Goal: Task Accomplishment & Management: Manage account settings

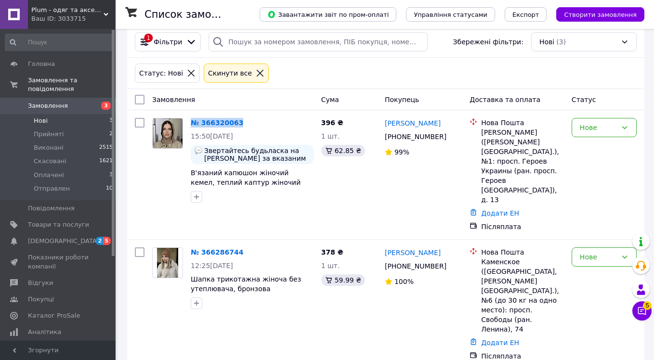
scroll to position [144, 0]
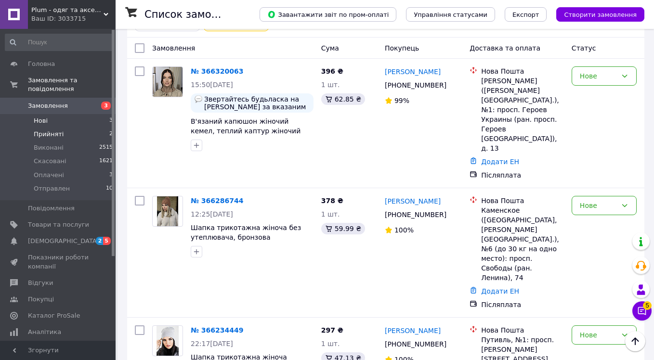
click at [65, 139] on li "Прийняті 2" at bounding box center [59, 134] width 118 height 13
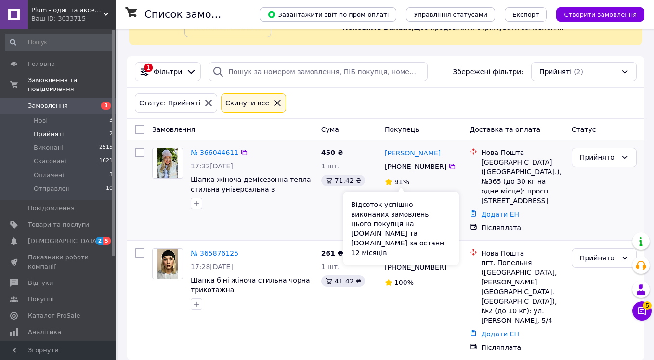
scroll to position [63, 0]
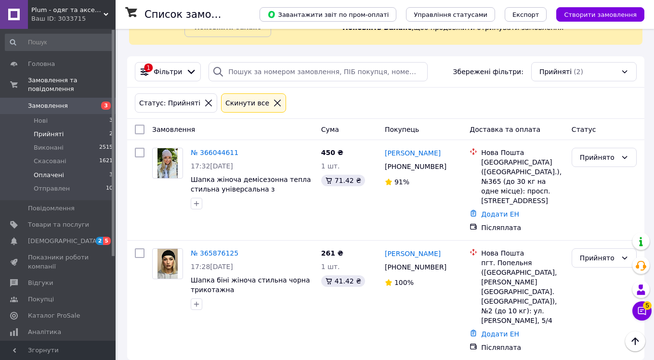
click at [76, 173] on li "Оплачені 3" at bounding box center [59, 175] width 118 height 13
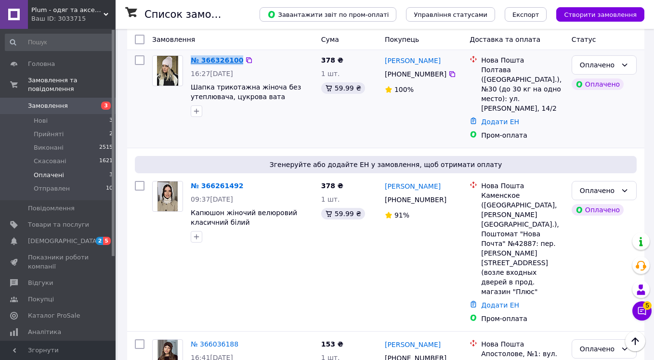
scroll to position [218, 0]
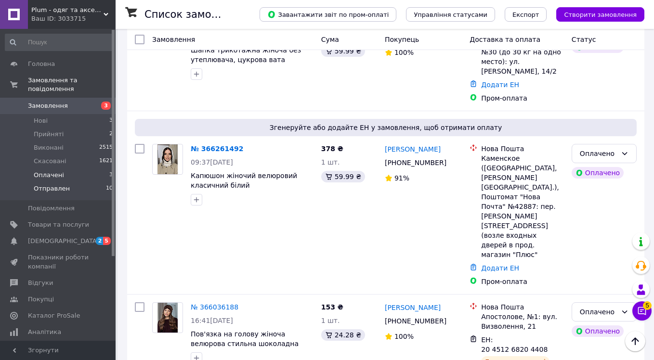
click at [75, 191] on li "Отправлен 10" at bounding box center [59, 191] width 118 height 18
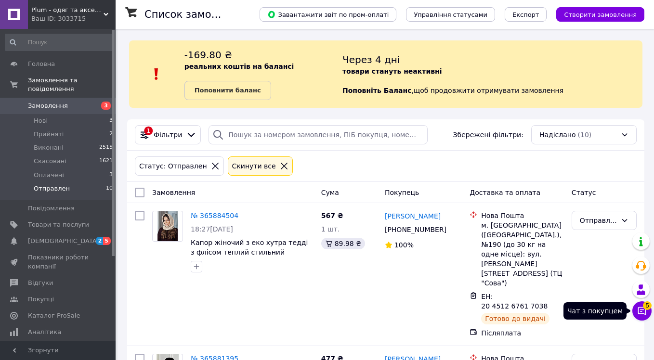
click at [637, 306] on icon at bounding box center [642, 311] width 10 height 10
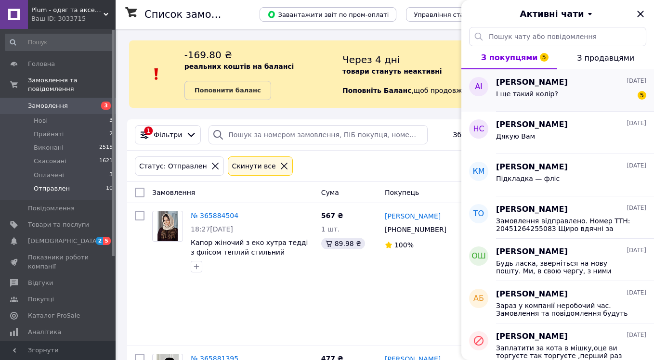
click at [591, 91] on div "І ще такий колір? 5" at bounding box center [571, 95] width 150 height 15
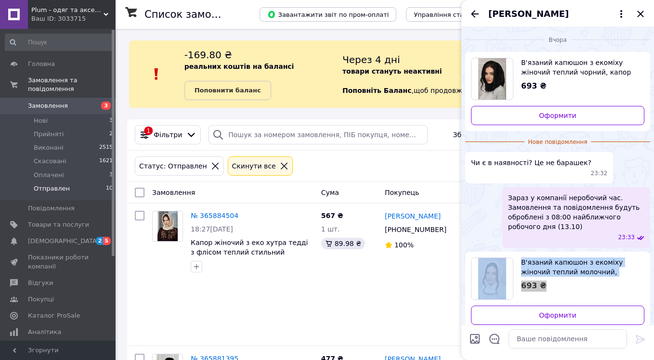
scroll to position [35, 0]
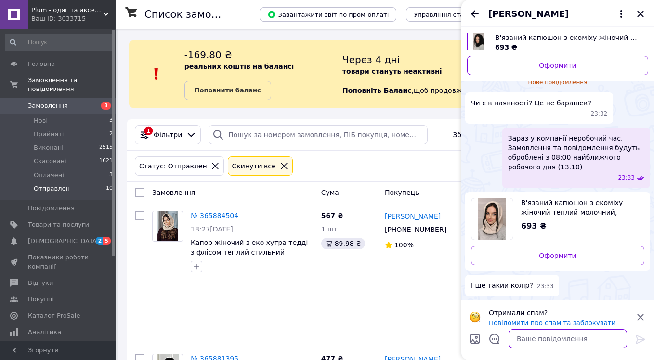
click at [564, 340] on textarea at bounding box center [567, 338] width 118 height 19
type textarea "Вітаю!"
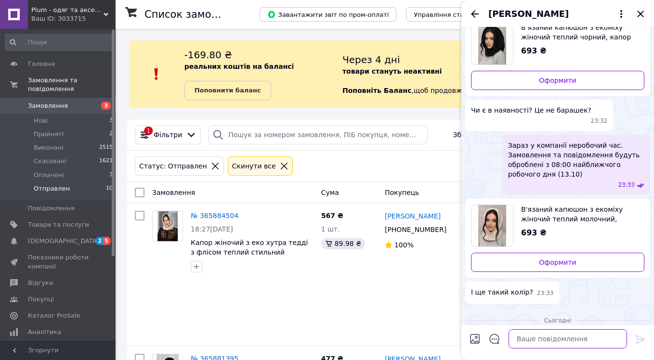
scroll to position [18, 0]
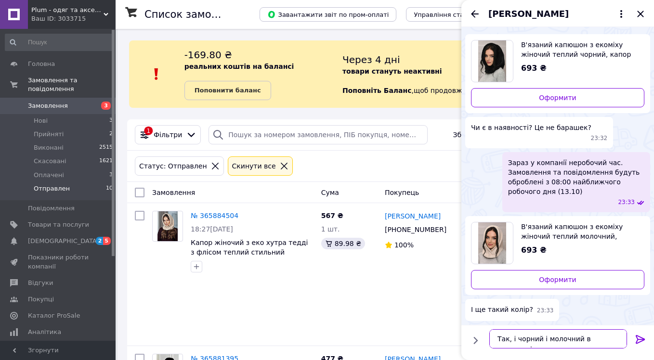
type textarea "Так, і чорний і молочний в наявності."
type textarea "Ні, це не барашек) еко-хутро гладке."
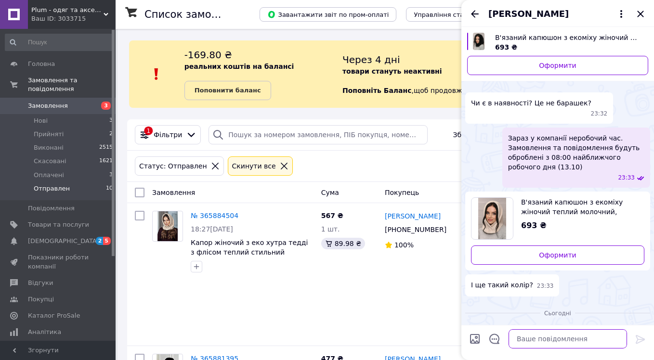
scroll to position [104, 0]
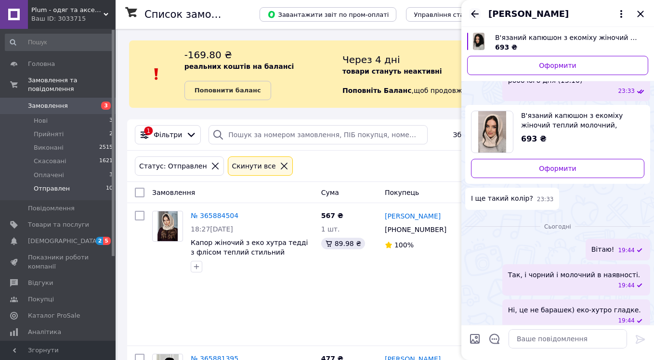
click at [477, 18] on icon "Назад" at bounding box center [475, 14] width 12 height 12
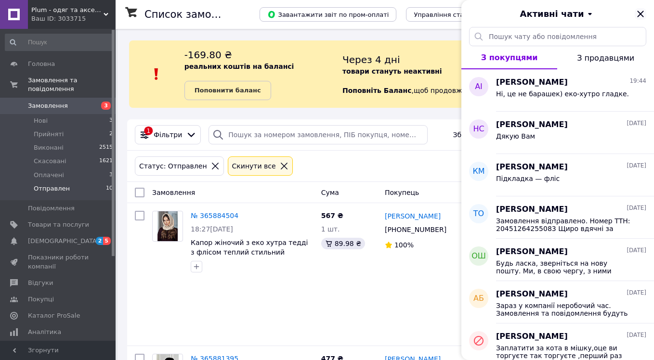
click at [640, 15] on icon "Закрити" at bounding box center [641, 14] width 12 height 12
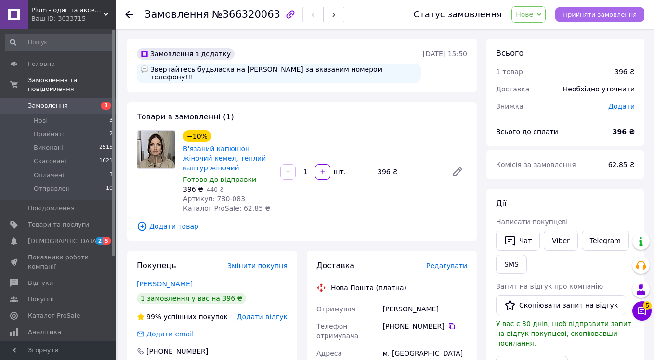
click at [580, 14] on span "Прийняти замовлення" at bounding box center [600, 14] width 74 height 7
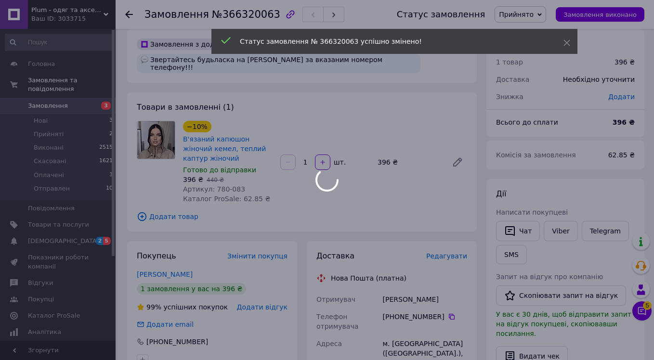
scroll to position [17, 0]
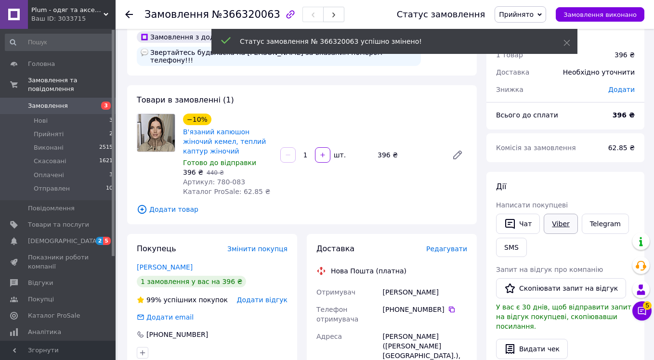
click at [566, 219] on link "Viber" at bounding box center [561, 224] width 34 height 20
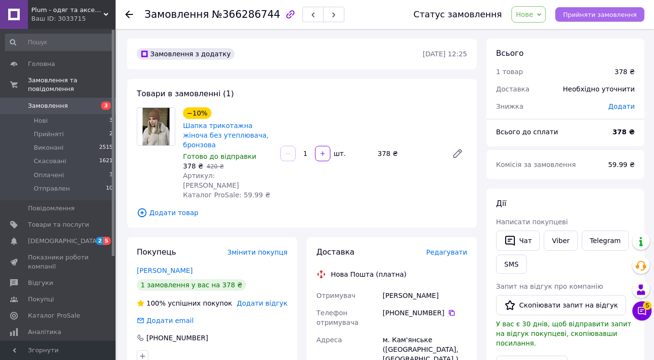
click at [606, 13] on span "Прийняти замовлення" at bounding box center [600, 14] width 74 height 7
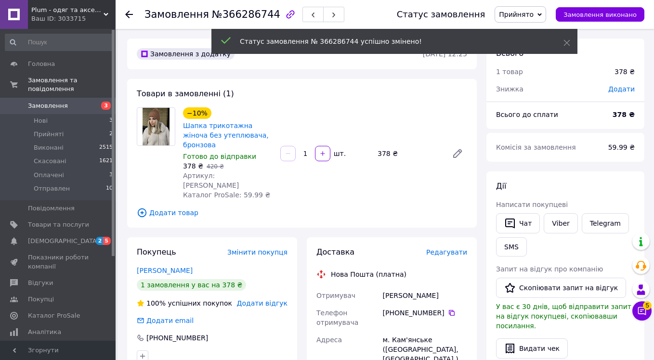
click at [221, 172] on span "Артикул: Joan" at bounding box center [211, 180] width 56 height 17
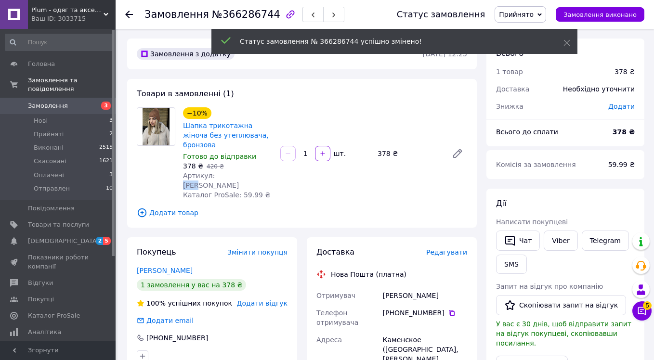
copy span "Joan"
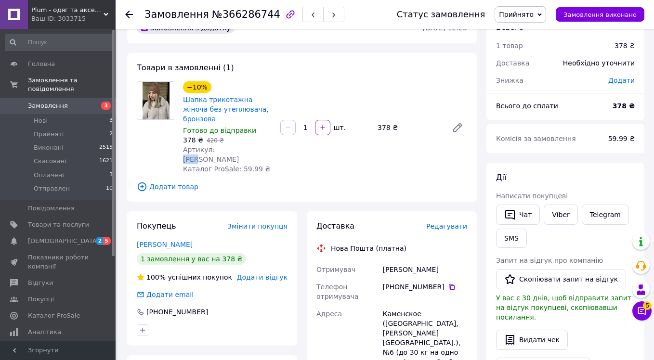
scroll to position [58, 0]
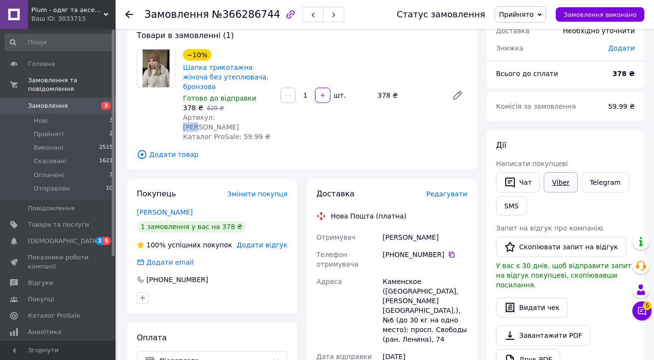
click at [555, 179] on link "Viber" at bounding box center [561, 182] width 34 height 20
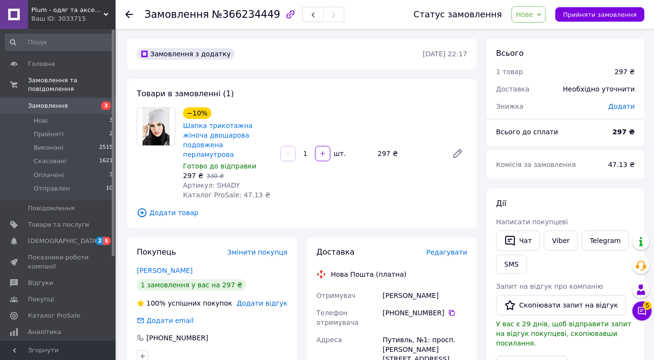
click at [227, 182] on span "Артикул: SHADY" at bounding box center [211, 186] width 57 height 8
copy span "SHADY"
click at [597, 10] on button "Прийняти замовлення" at bounding box center [599, 14] width 89 height 14
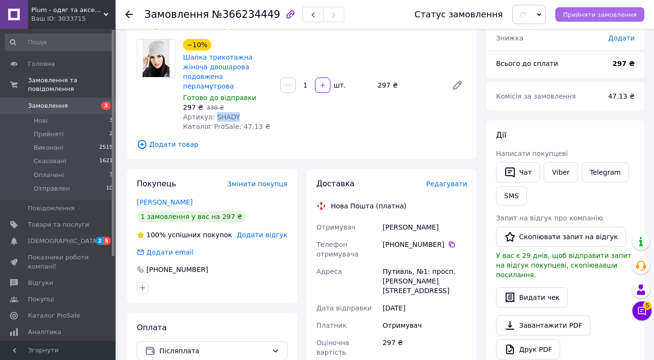
scroll to position [96, 0]
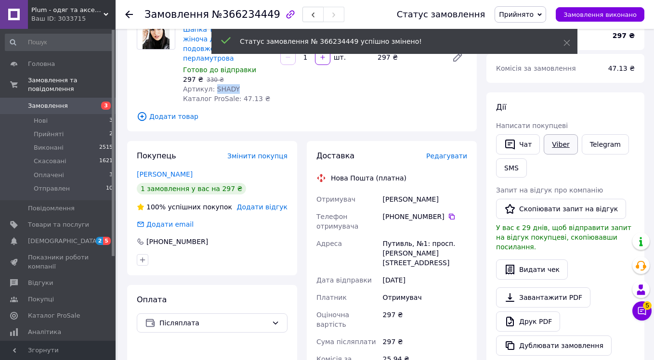
click at [561, 137] on link "Viber" at bounding box center [561, 144] width 34 height 20
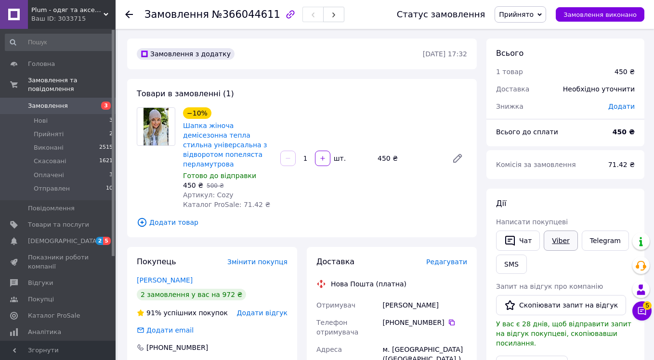
click at [563, 240] on link "Viber" at bounding box center [561, 241] width 34 height 20
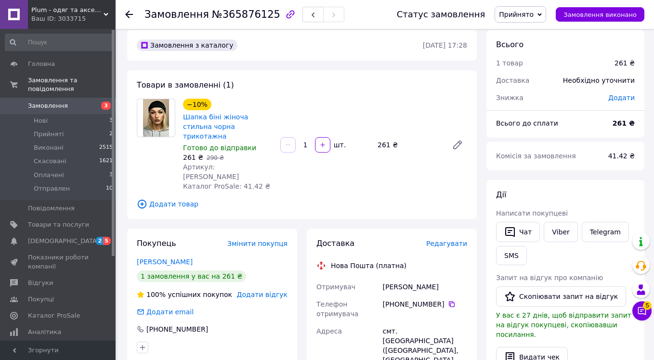
scroll to position [11, 0]
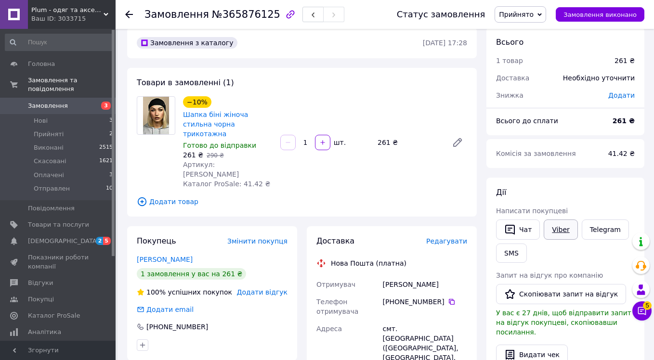
click at [566, 237] on link "Viber" at bounding box center [561, 230] width 34 height 20
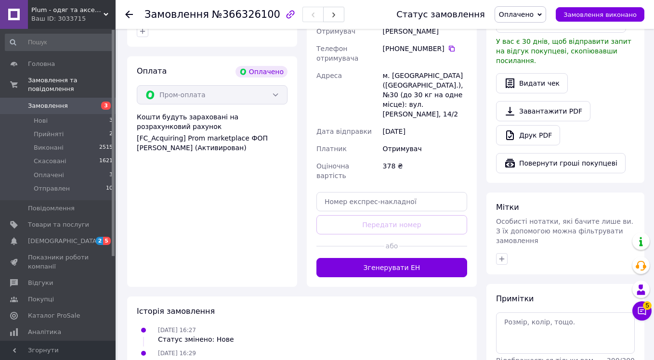
scroll to position [369, 0]
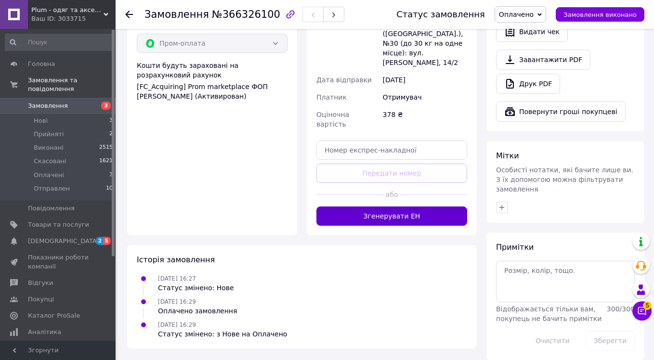
click at [393, 207] on button "Згенерувати ЕН" at bounding box center [391, 216] width 151 height 19
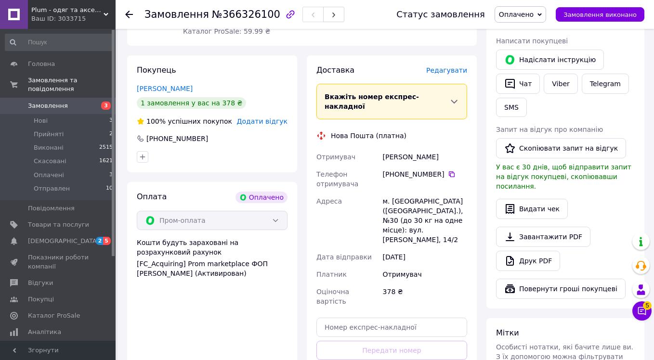
scroll to position [160, 0]
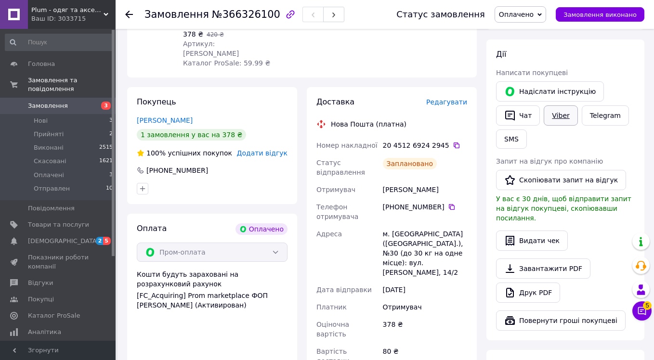
click at [560, 120] on link "Viber" at bounding box center [561, 115] width 34 height 20
click at [225, 12] on span "№366326100" at bounding box center [246, 15] width 68 height 12
copy span "366326100"
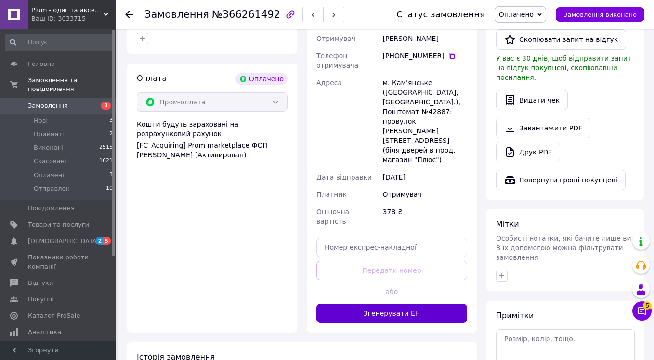
click at [394, 304] on button "Згенерувати ЕН" at bounding box center [391, 313] width 151 height 19
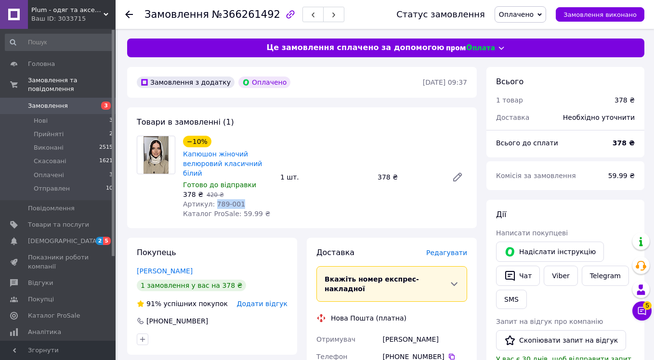
drag, startPoint x: 214, startPoint y: 205, endPoint x: 269, endPoint y: 205, distance: 54.4
click at [269, 205] on div "Артикул: 789-001" at bounding box center [228, 204] width 90 height 10
copy span "789-001"
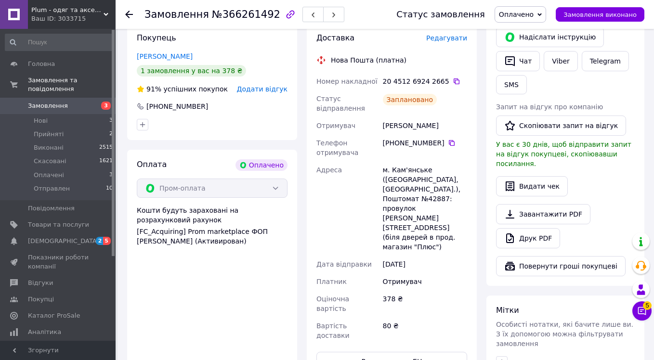
scroll to position [164, 0]
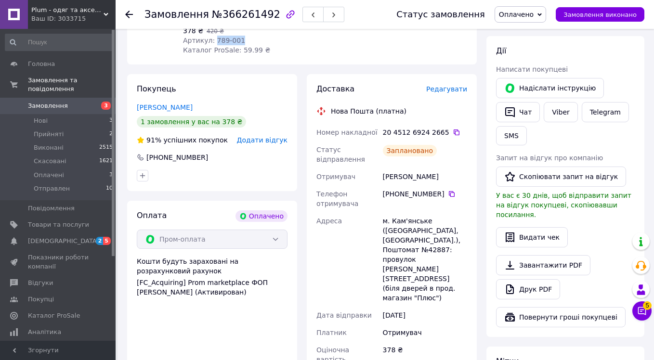
drag, startPoint x: 522, startPoint y: 109, endPoint x: 561, endPoint y: 144, distance: 52.2
click at [562, 144] on div "Надіслати інструкцію   Чат Viber Telegram SMS" at bounding box center [565, 111] width 143 height 71
click at [561, 120] on link "Viber" at bounding box center [561, 112] width 34 height 20
drag, startPoint x: 215, startPoint y: 14, endPoint x: 266, endPoint y: 14, distance: 50.6
click at [266, 14] on span "№366261492" at bounding box center [246, 15] width 68 height 12
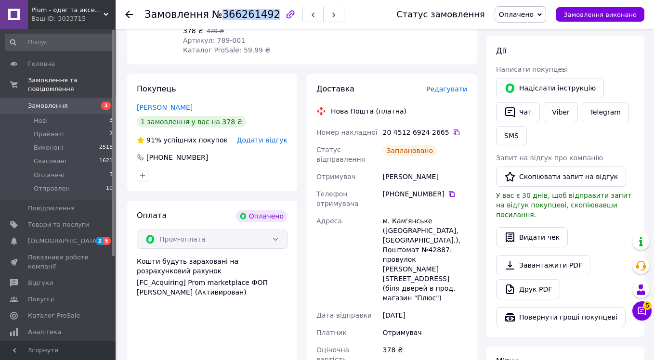
copy span "366261492"
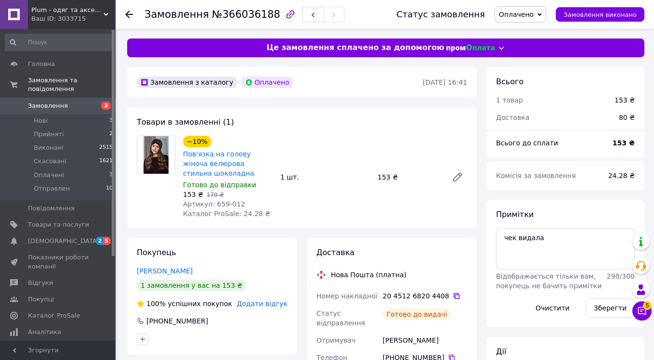
click at [454, 296] on icon at bounding box center [457, 296] width 8 height 8
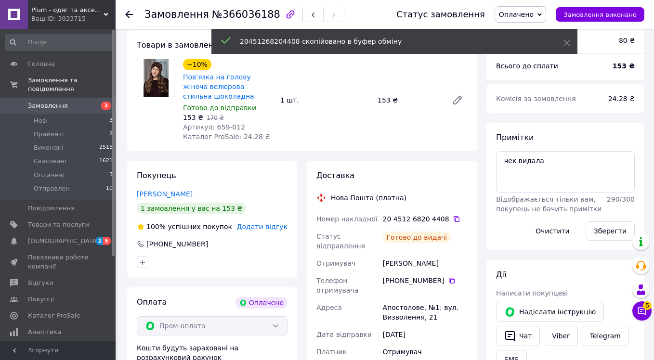
scroll to position [85, 0]
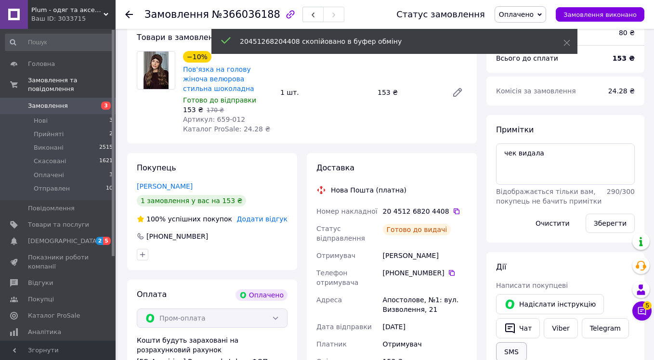
drag, startPoint x: 514, startPoint y: 332, endPoint x: 513, endPoint y: 343, distance: 11.1
click at [514, 346] on div "Надіслати інструкцію   Чат Viber Telegram SMS" at bounding box center [565, 327] width 143 height 71
click at [513, 343] on button "SMS" at bounding box center [511, 351] width 31 height 19
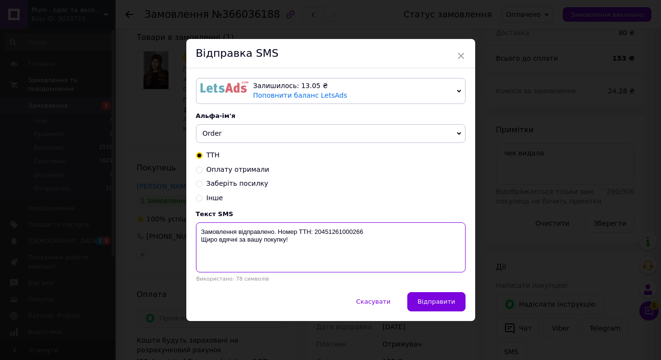
click at [342, 235] on textarea "Замовлення відправлено. Номер ТТН: 20451261000266 Щиро вдячні за вашу покупку!" at bounding box center [331, 247] width 270 height 50
paste textarea "8204408"
drag, startPoint x: 338, startPoint y: 240, endPoint x: 339, endPoint y: 220, distance: 19.3
click at [339, 220] on div "Текст SMS Замовлення відправлено. Номер ТТН: 20451268204408 Щиро вдячні за вашу…" at bounding box center [331, 246] width 270 height 72
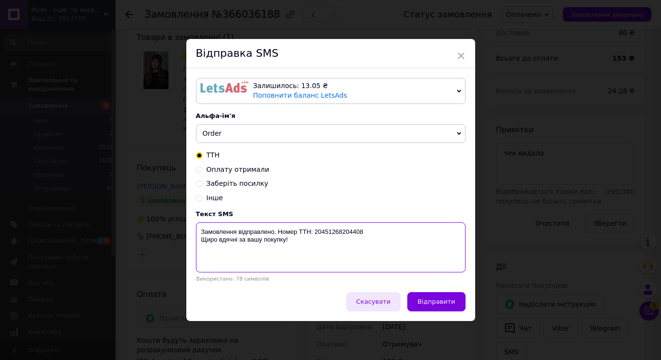
type textarea "Замовлення відправлено. Номер ТТН: 20451268204408 Щиро вдячні за вашу покупку!"
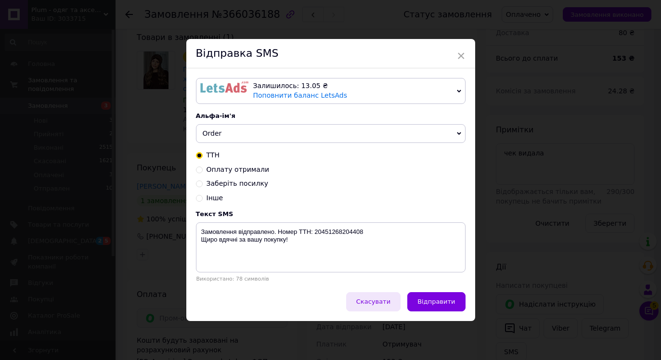
click at [378, 301] on span "Скасувати" at bounding box center [373, 301] width 34 height 7
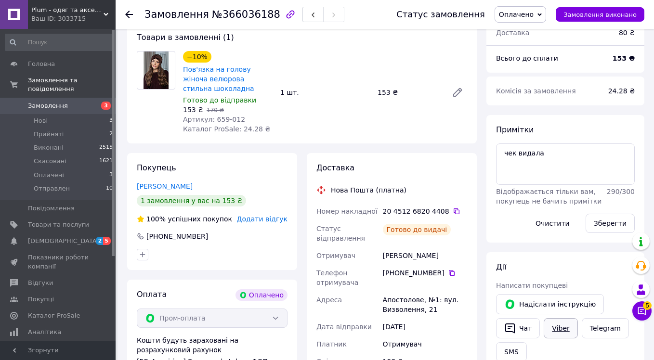
click at [554, 330] on link "Viber" at bounding box center [561, 328] width 34 height 20
click at [558, 327] on link "Viber" at bounding box center [561, 328] width 34 height 20
click at [527, 11] on span "Оплачено" at bounding box center [516, 15] width 35 height 8
click at [527, 81] on li "Отправлен" at bounding box center [520, 77] width 51 height 14
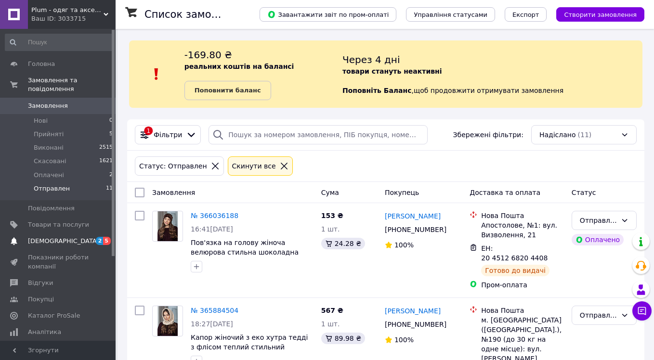
click at [104, 246] on link "Сповіщення 2 5" at bounding box center [59, 241] width 118 height 16
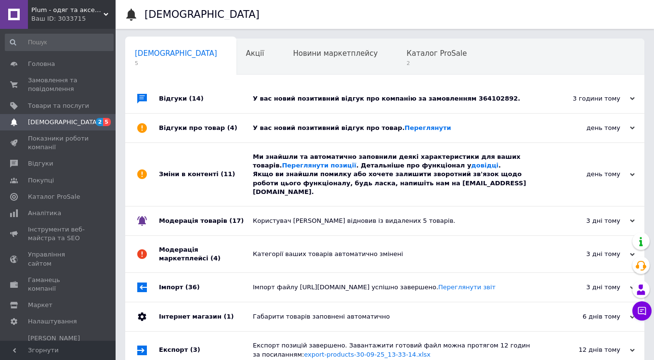
click at [363, 167] on div "Ми знайшли та автоматично заповнили деякі характеристики для ваших товарів. Пер…" at bounding box center [395, 175] width 285 height 44
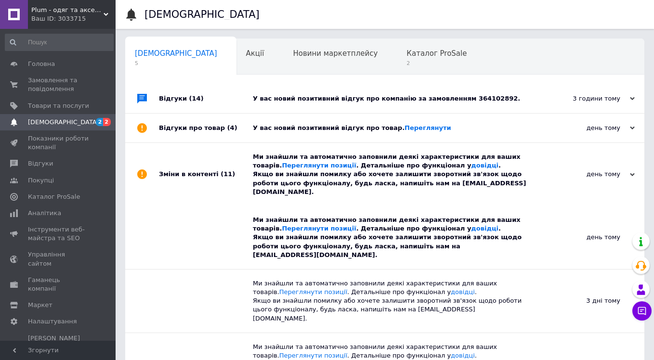
click at [363, 128] on div "У вас новий позитивний відгук про товар. Переглянути" at bounding box center [395, 128] width 285 height 9
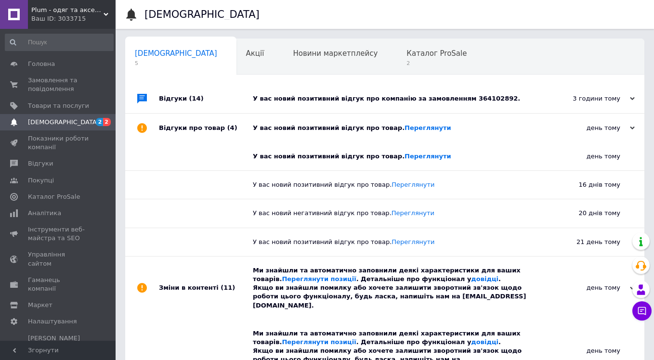
click at [365, 97] on div "У вас новий позитивний відгук про компанію за замовленням 364102892." at bounding box center [395, 98] width 285 height 9
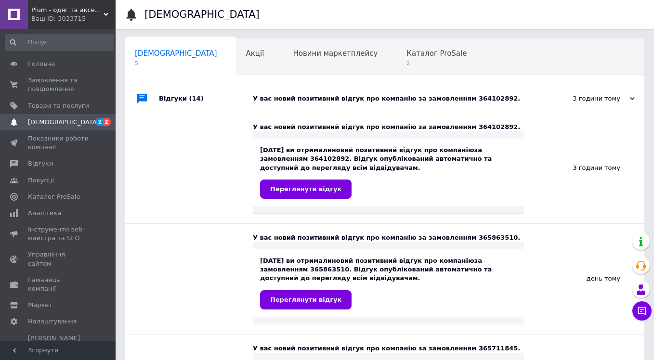
click at [345, 95] on div "У вас новий позитивний відгук про компанію за замовленням 364102892." at bounding box center [395, 98] width 285 height 9
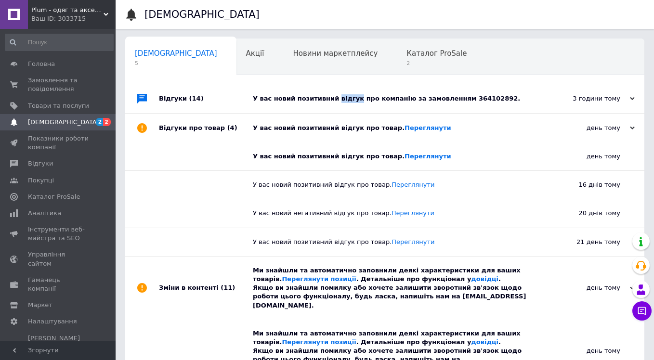
click at [345, 95] on div "У вас новий позитивний відгук про компанію за замовленням 364102892." at bounding box center [395, 98] width 285 height 9
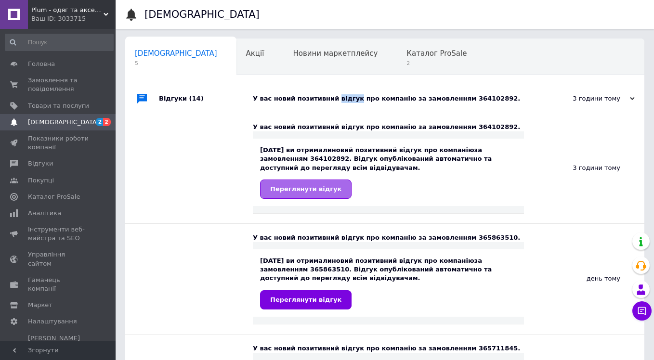
click at [306, 181] on link "Переглянути відгук" at bounding box center [305, 189] width 91 height 19
click at [61, 159] on span "Відгуки" at bounding box center [58, 163] width 61 height 9
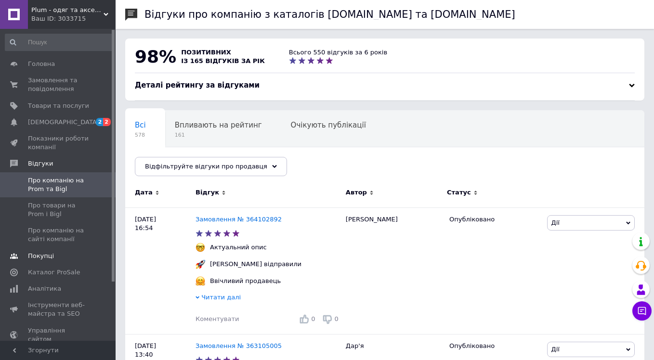
click at [64, 257] on span "Покупці" at bounding box center [58, 256] width 61 height 9
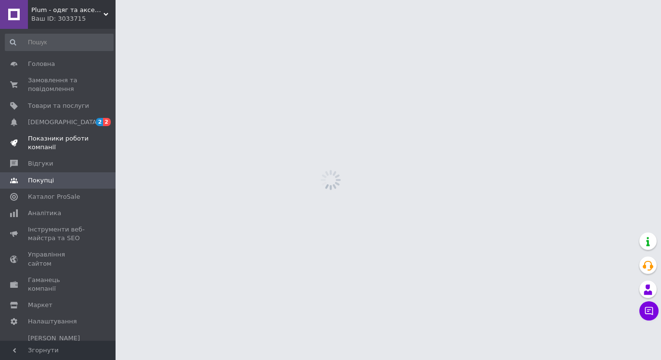
click at [74, 135] on span "Показники роботи компанії" at bounding box center [58, 142] width 61 height 17
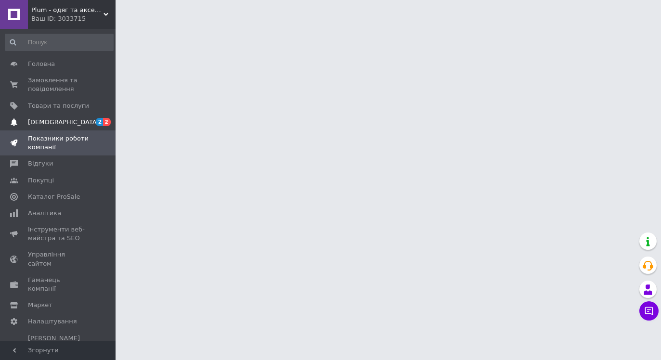
click at [83, 117] on link "Сповіщення 2 2" at bounding box center [59, 122] width 118 height 16
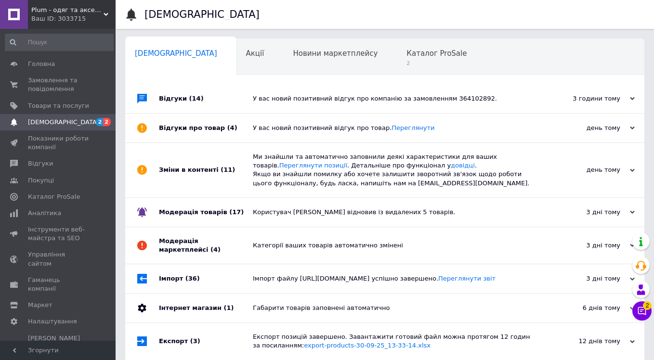
click at [271, 126] on div "У вас новий позитивний відгук про товар. Переглянути" at bounding box center [395, 128] width 285 height 9
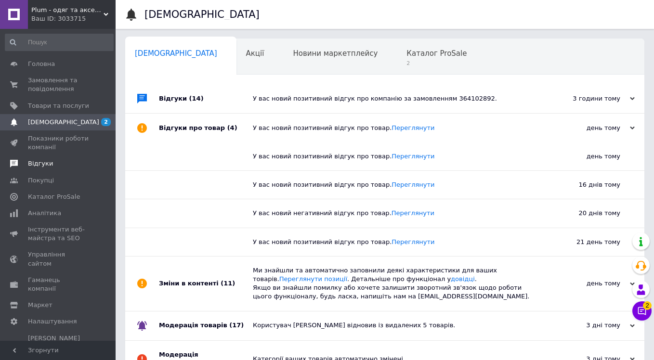
click at [69, 165] on span "Відгуки" at bounding box center [58, 163] width 61 height 9
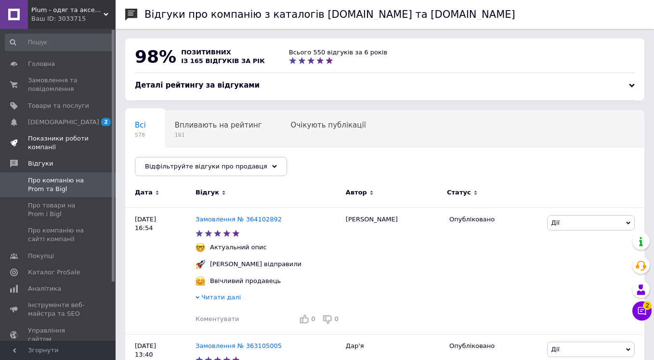
click at [61, 138] on span "Показники роботи компанії" at bounding box center [58, 142] width 61 height 17
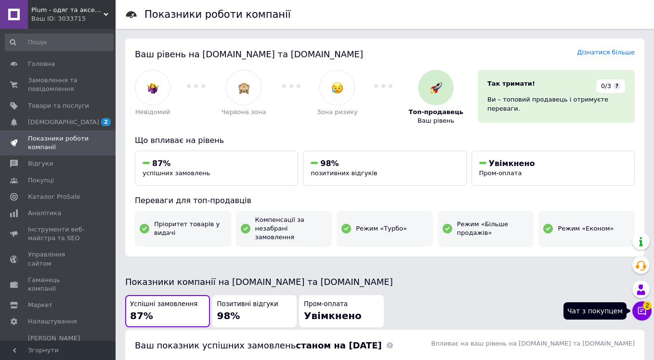
click at [640, 310] on icon at bounding box center [642, 311] width 8 height 8
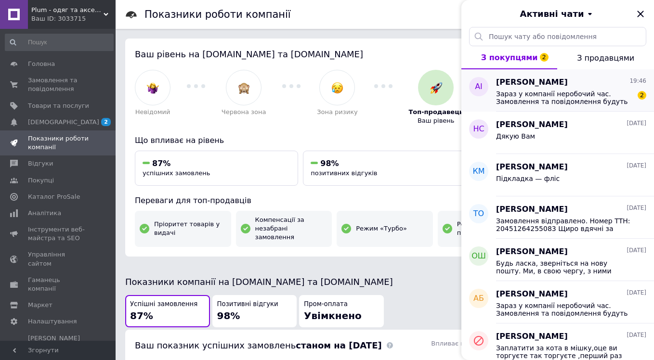
click at [594, 91] on span "Зараз у компанії неробочий час. Замовлення та повідомлення будуть оброблені з 0…" at bounding box center [564, 97] width 137 height 15
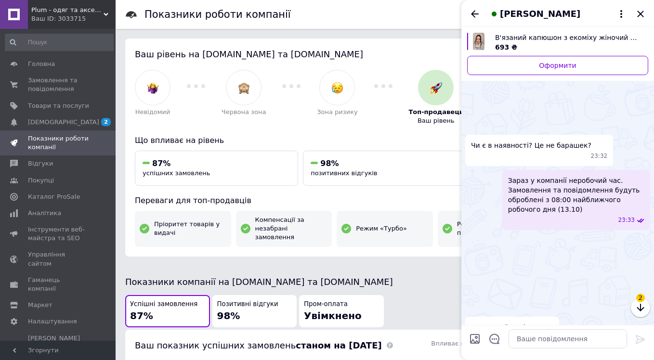
scroll to position [236, 0]
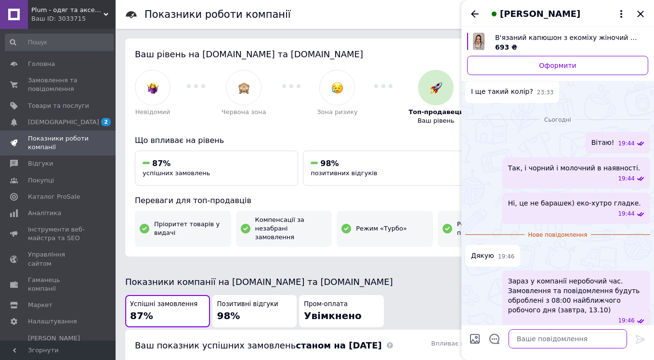
click at [544, 341] on textarea at bounding box center [567, 338] width 118 height 19
type textarea "будь ласка)"
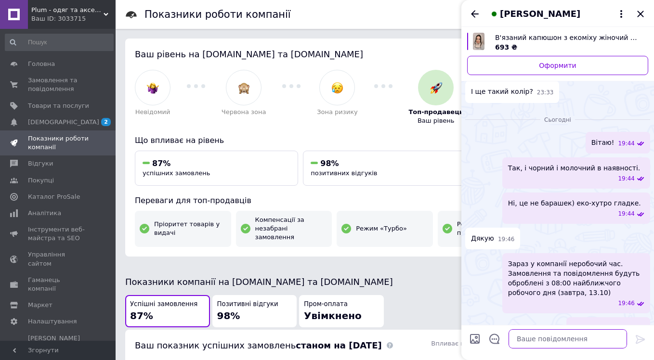
scroll to position [195, 0]
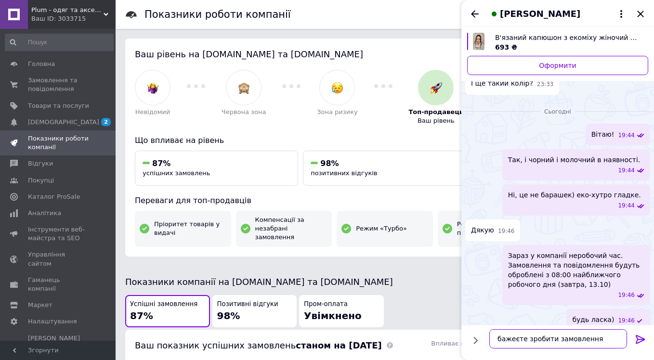
type textarea "бажеєте зробити замовлення?"
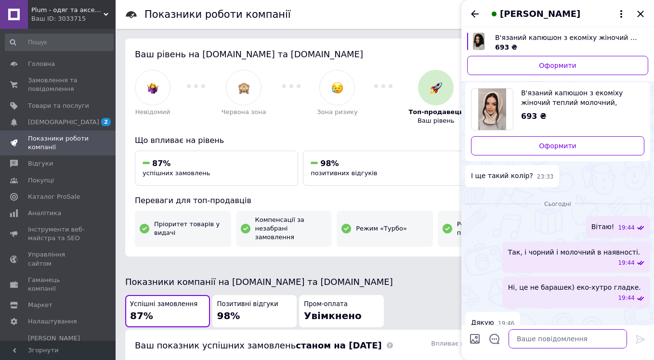
scroll to position [220, 0]
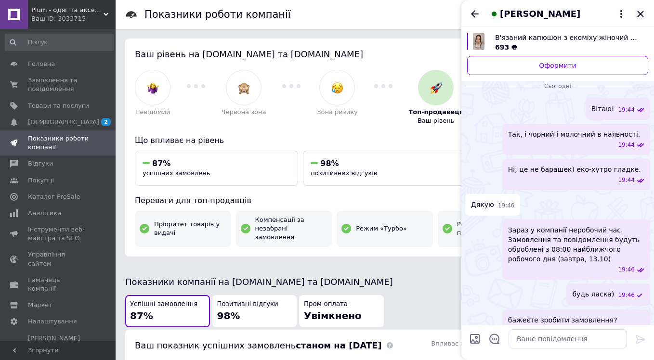
click at [636, 13] on icon "Закрити" at bounding box center [641, 14] width 12 height 12
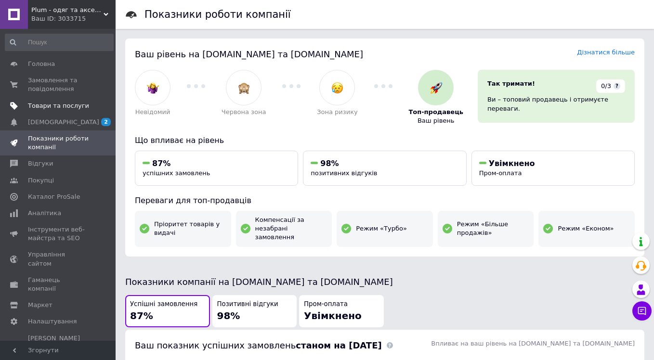
click at [105, 112] on link "Товари та послуги" at bounding box center [59, 106] width 118 height 16
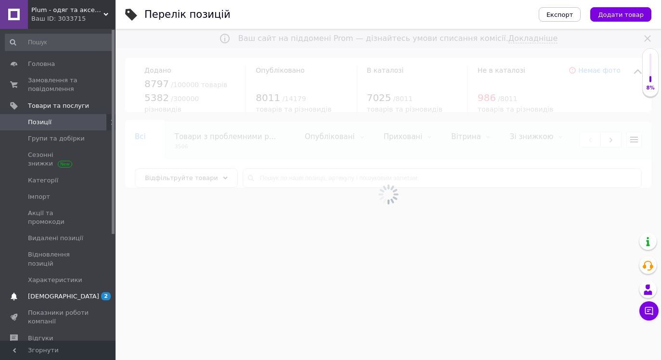
click at [94, 292] on span "2" at bounding box center [102, 296] width 26 height 9
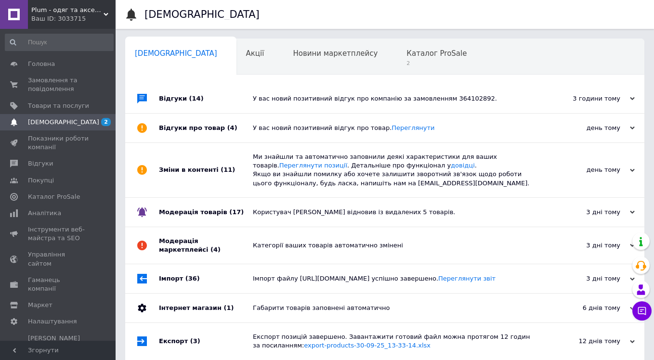
click at [272, 127] on div "У вас новий позитивний відгук про товар. Переглянути" at bounding box center [395, 128] width 285 height 9
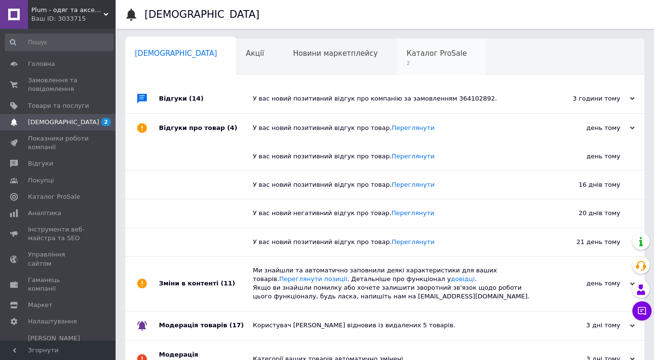
click at [406, 53] on span "Каталог ProSale" at bounding box center [436, 53] width 60 height 9
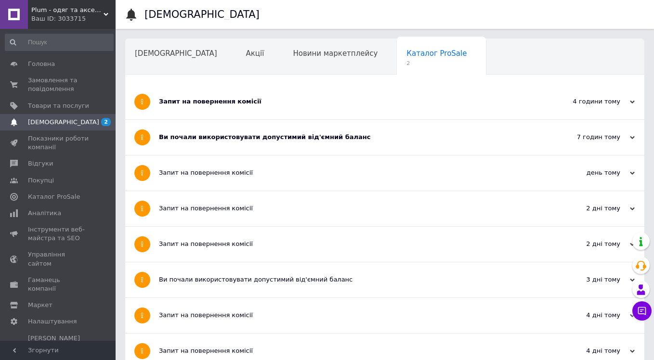
click at [253, 131] on div "Ви почали використовувати допустимий від'ємний баланс" at bounding box center [348, 137] width 379 height 35
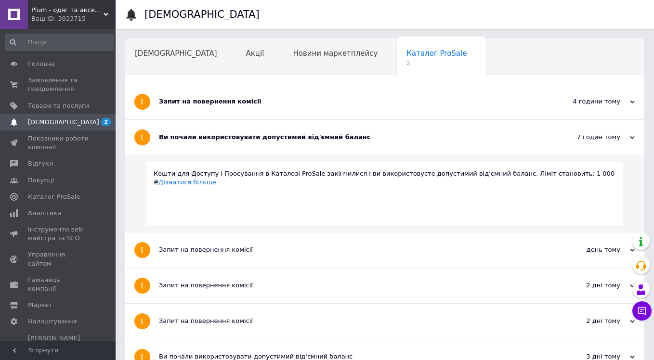
click at [261, 112] on div "Запит на повернення комісії" at bounding box center [348, 101] width 379 height 35
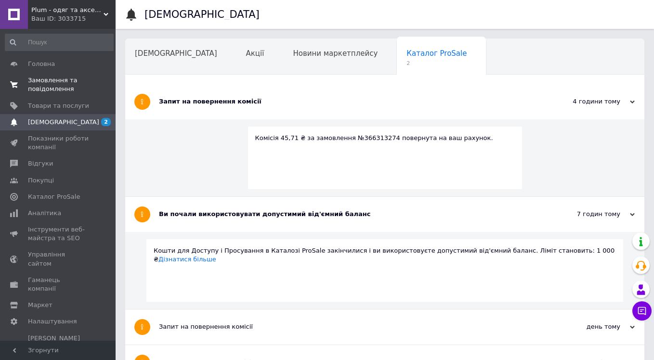
click at [71, 87] on span "Замовлення та повідомлення" at bounding box center [58, 84] width 61 height 17
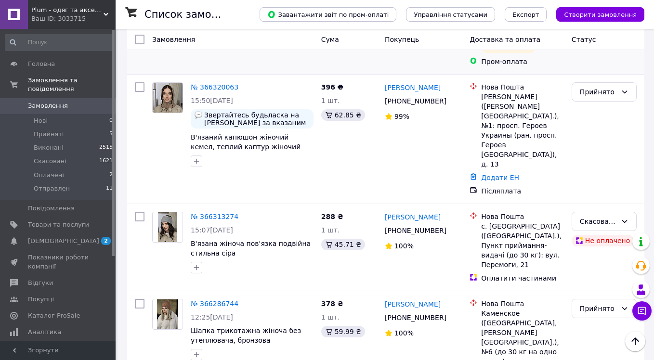
scroll to position [247, 0]
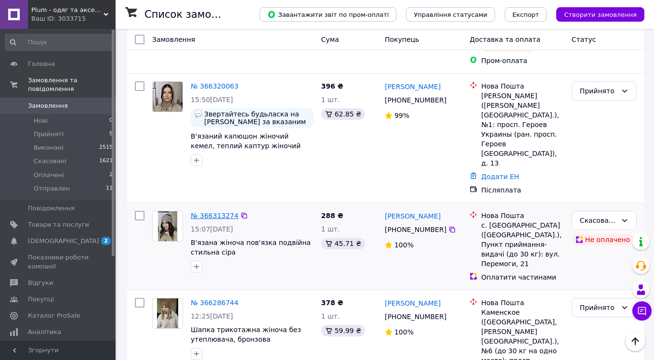
click at [228, 212] on link "№ 366313274" at bounding box center [215, 216] width 48 height 8
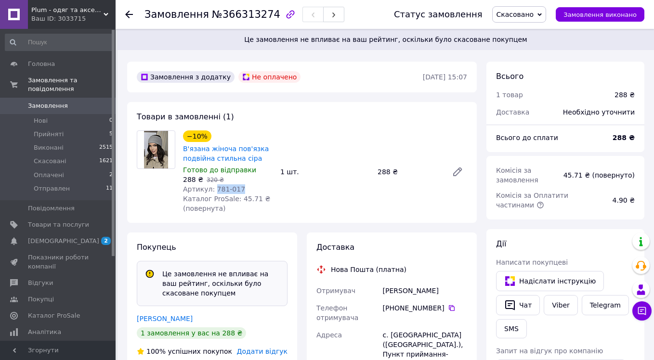
drag, startPoint x: 214, startPoint y: 188, endPoint x: 259, endPoint y: 188, distance: 44.8
click at [259, 188] on div "Артикул: 781-017" at bounding box center [228, 189] width 90 height 10
copy span "781-017"
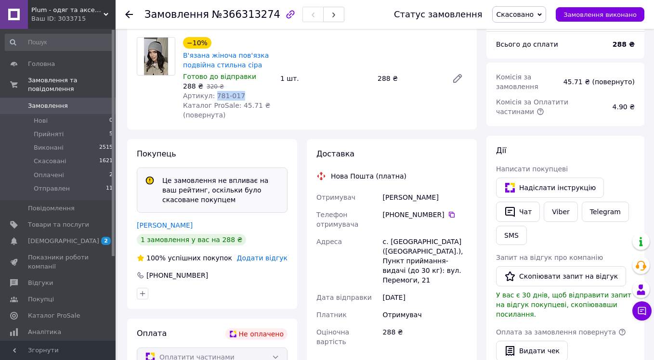
scroll to position [94, 0]
click at [556, 208] on link "Viber" at bounding box center [561, 211] width 34 height 20
click at [378, 247] on div "Адреса" at bounding box center [347, 261] width 66 height 56
click at [76, 243] on span "[DEMOGRAPHIC_DATA]" at bounding box center [58, 241] width 61 height 9
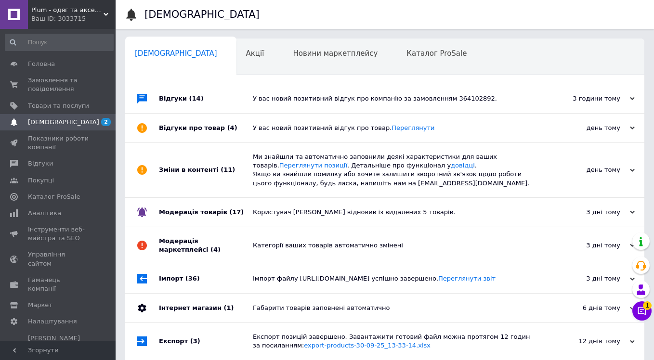
click at [83, 20] on div "Ваш ID: 3033715" at bounding box center [73, 18] width 84 height 9
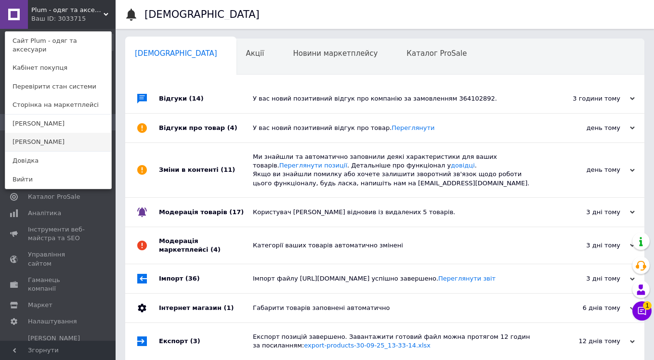
click at [55, 133] on link "[PERSON_NAME]" at bounding box center [58, 142] width 106 height 18
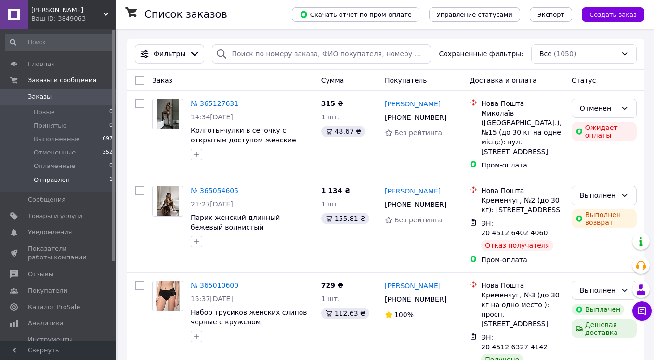
click at [49, 176] on span "Отправлен" at bounding box center [52, 180] width 36 height 9
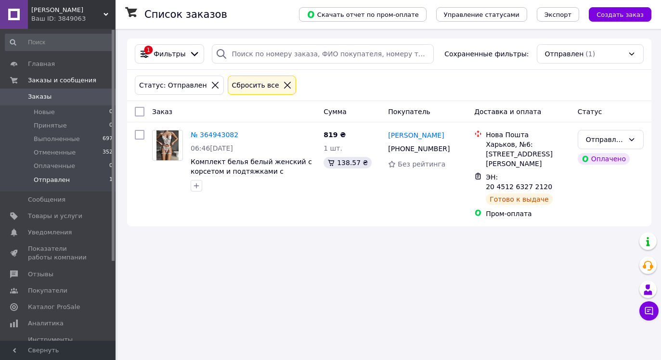
click at [62, 16] on div "Ваш ID: 3849063" at bounding box center [73, 18] width 84 height 9
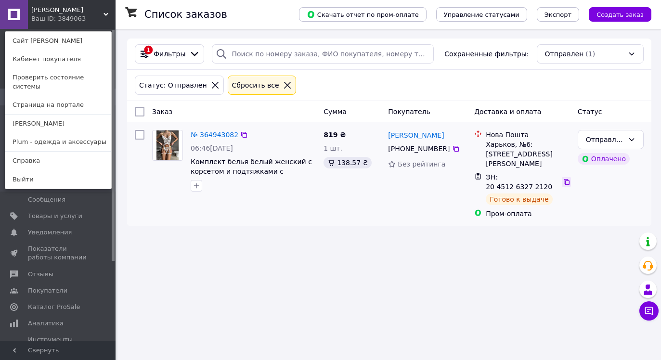
click at [564, 178] on icon at bounding box center [567, 182] width 8 height 8
click at [59, 23] on div "Ваш ID: 3849063" at bounding box center [51, 18] width 40 height 9
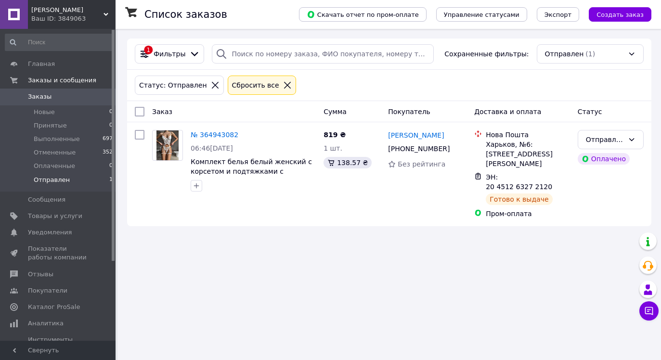
click at [66, 13] on span "[PERSON_NAME]" at bounding box center [67, 10] width 72 height 9
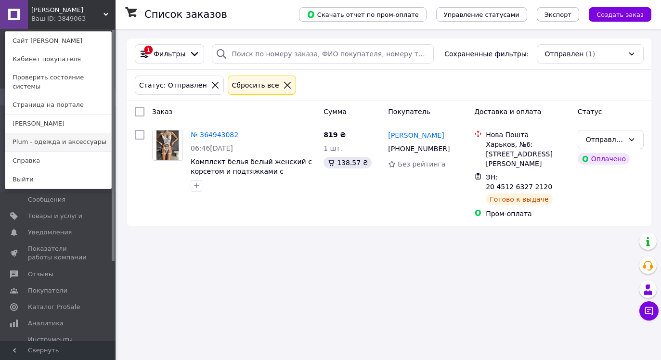
click at [65, 133] on link "Plum - одежда и аксессуары" at bounding box center [58, 142] width 106 height 18
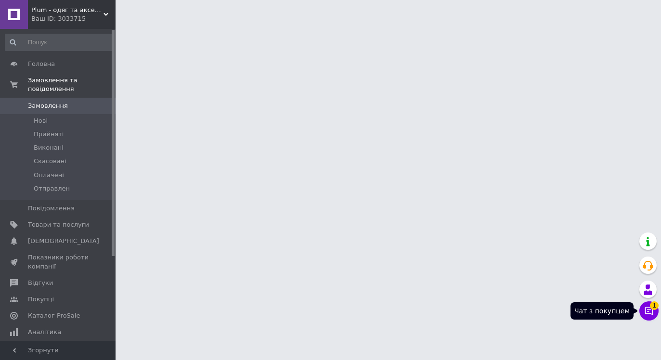
click at [645, 309] on icon at bounding box center [649, 311] width 8 height 8
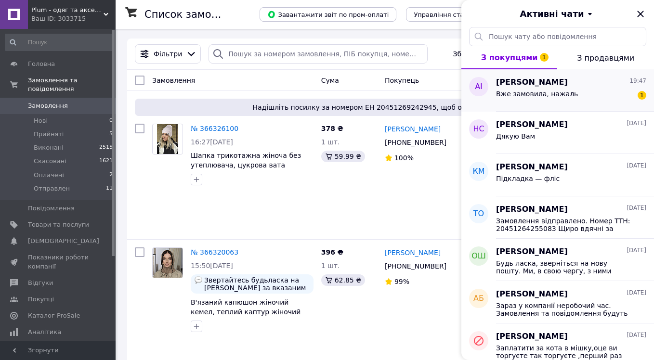
click at [573, 90] on div "Вже замовила, нажаль 1" at bounding box center [571, 95] width 150 height 15
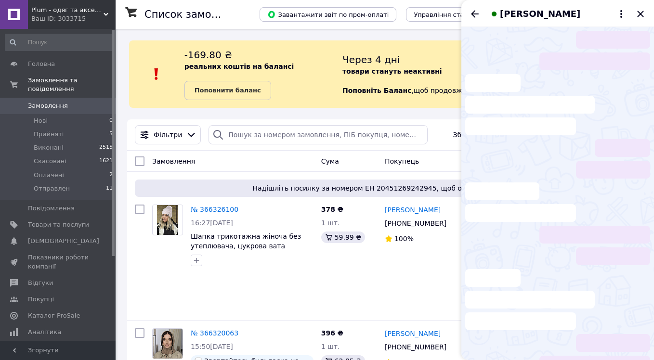
scroll to position [313, 0]
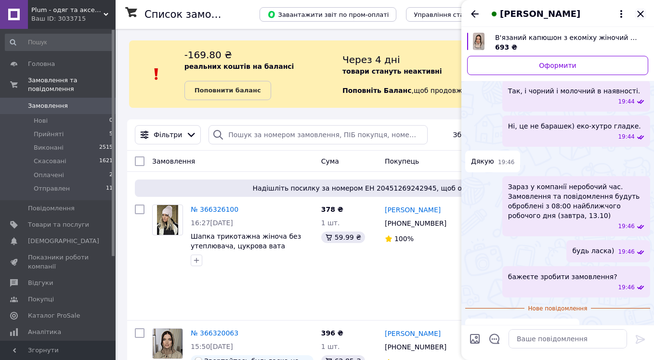
click at [643, 15] on icon "Закрити" at bounding box center [641, 14] width 12 height 12
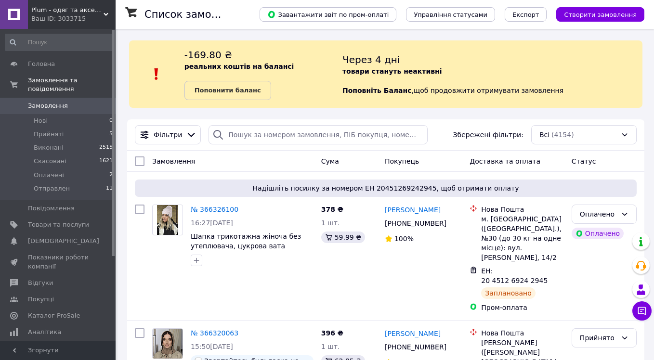
click at [99, 103] on span "0" at bounding box center [102, 106] width 26 height 9
